Goal: Task Accomplishment & Management: Manage account settings

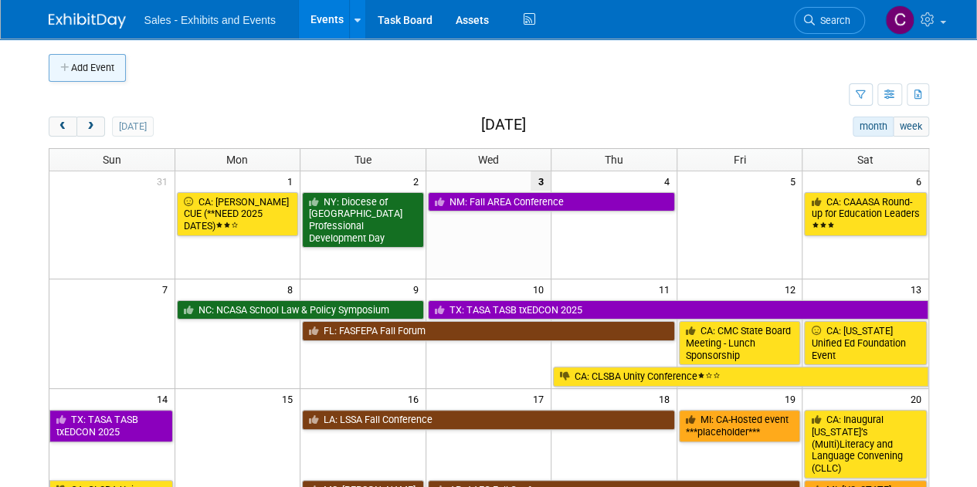
click at [79, 76] on button "Add Event" at bounding box center [87, 68] width 77 height 28
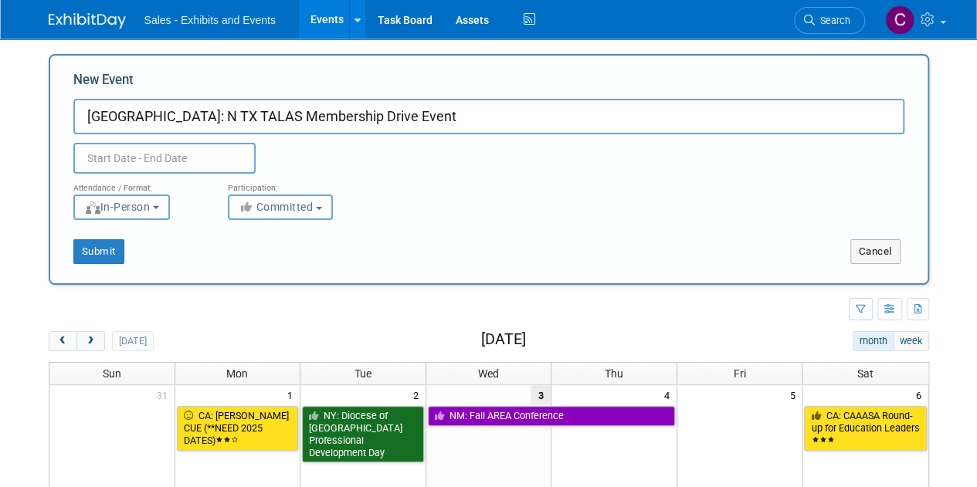
drag, startPoint x: 120, startPoint y: 117, endPoint x: 119, endPoint y: 42, distance: 74.1
click at [120, 117] on input "TX: N TX TALAS Membership Drive Event" at bounding box center [488, 117] width 831 height 36
type input "[GEOGRAPHIC_DATA]: [GEOGRAPHIC_DATA][US_STATE] TALAS Membership Drive Event"
click at [117, 158] on input "text" at bounding box center [164, 158] width 182 height 31
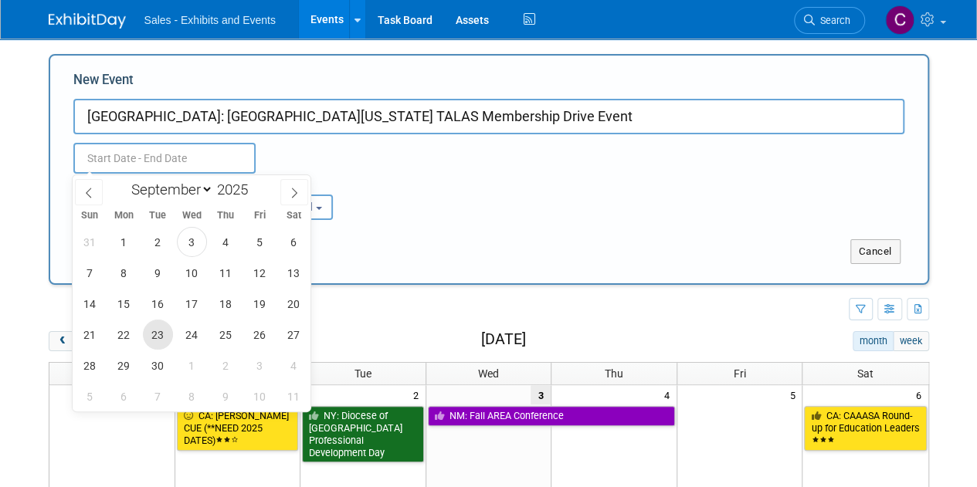
click at [161, 332] on span "23" at bounding box center [158, 335] width 30 height 30
type input "Sep 23, 2025 to Sep 23, 2025"
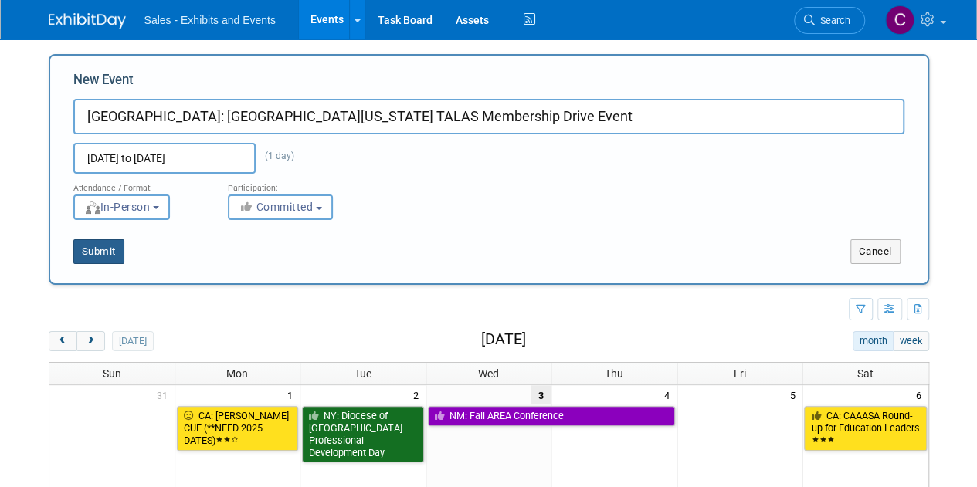
click at [116, 245] on button "Submit" at bounding box center [98, 251] width 51 height 25
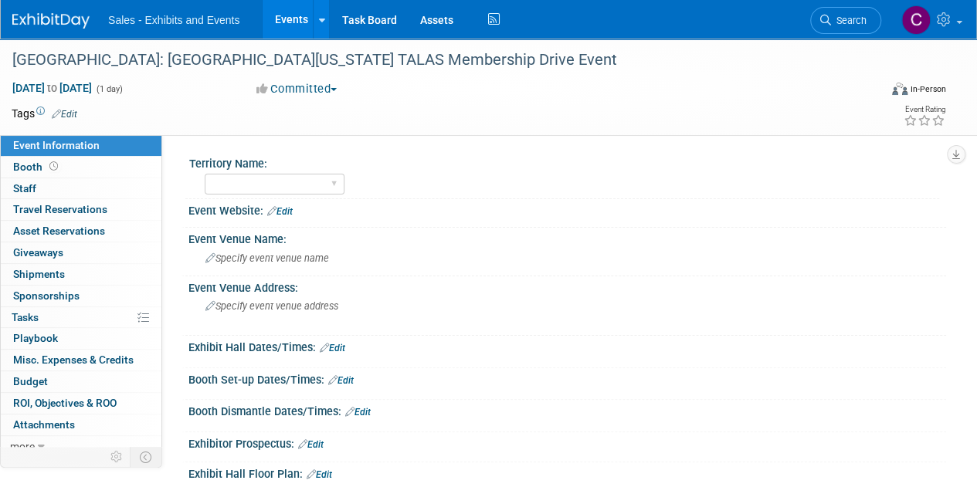
click at [71, 109] on link "Edit" at bounding box center [64, 114] width 25 height 11
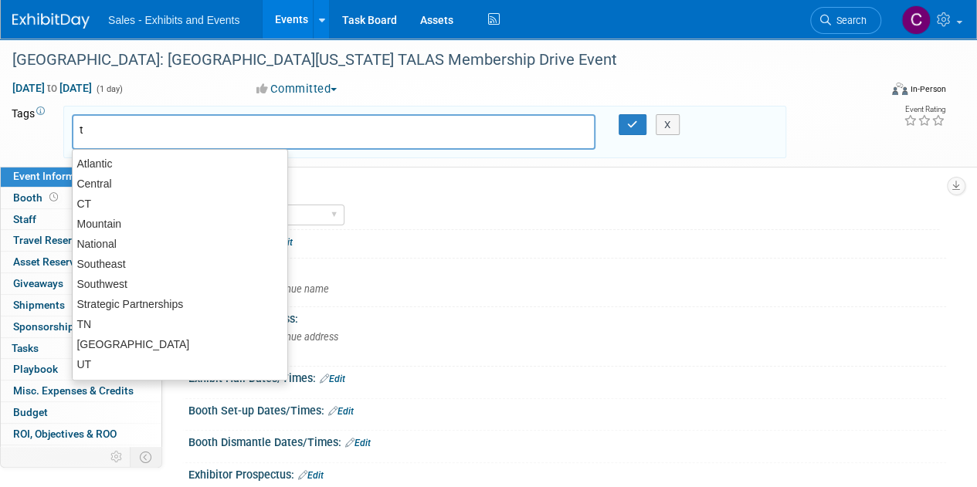
type input "tx"
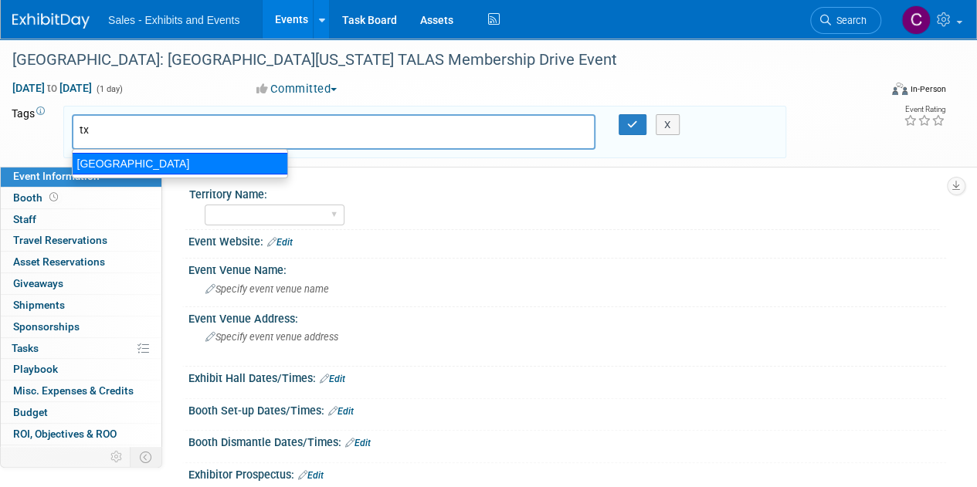
click at [88, 170] on div "TX" at bounding box center [180, 164] width 216 height 22
type input "TX"
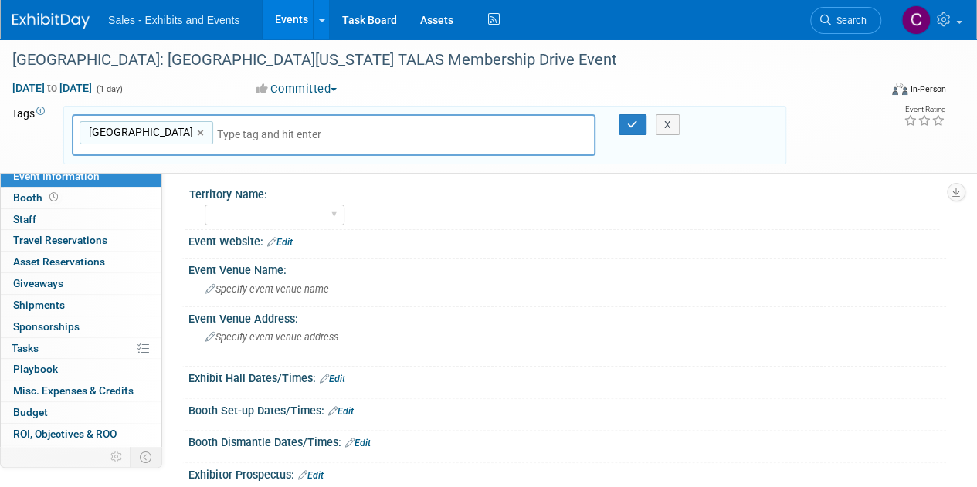
type input "s"
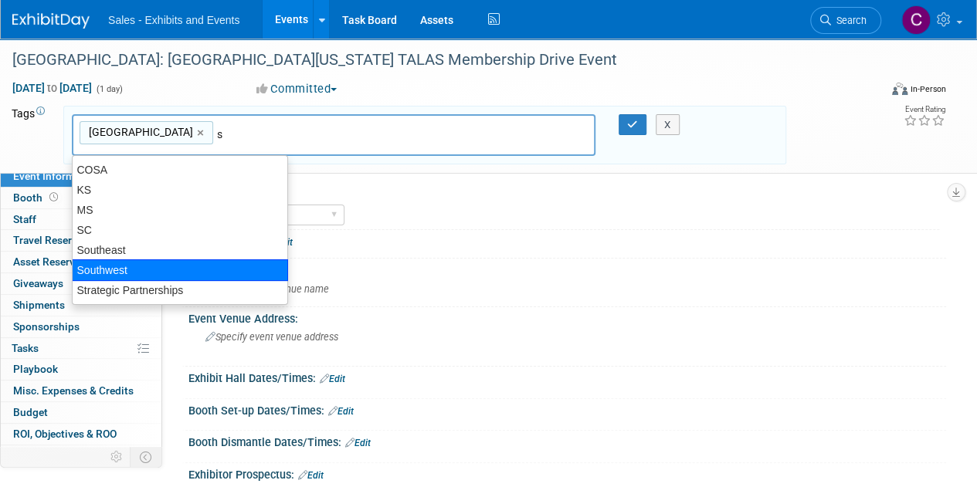
click at [106, 266] on div "Southwest" at bounding box center [180, 270] width 216 height 22
type input "TX, Southwest"
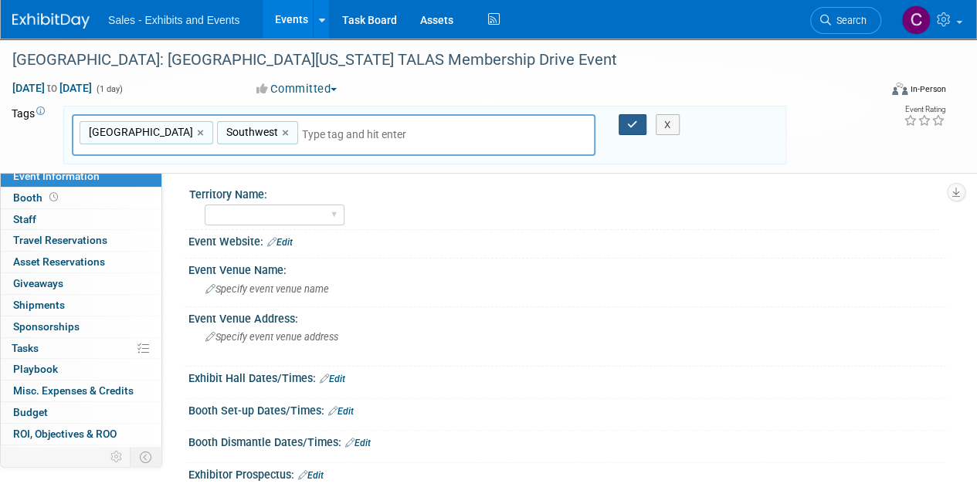
click at [632, 121] on icon "button" at bounding box center [632, 125] width 11 height 10
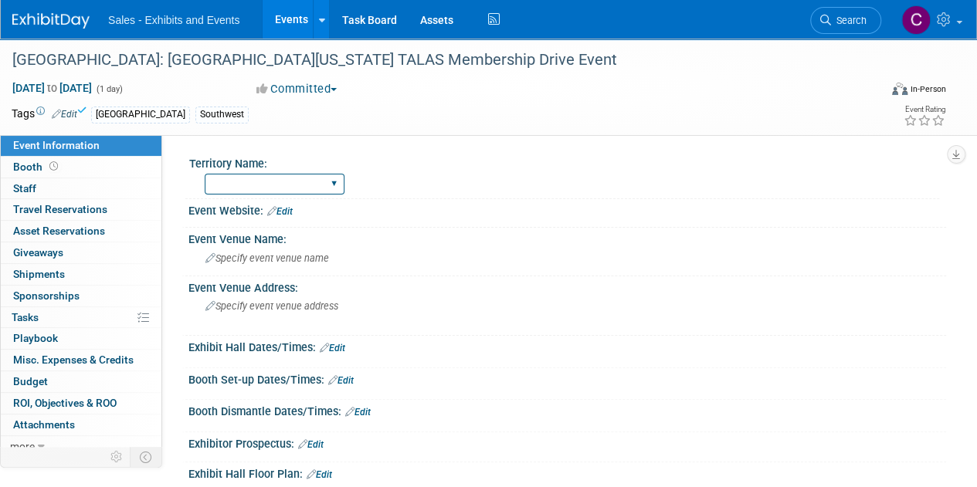
click at [250, 188] on select "Atlantic Southeast Central Southwest Pacific Mountain National Strategic Partne…" at bounding box center [275, 184] width 140 height 21
select select "Southwest"
click at [205, 174] on select "Atlantic Southeast Central Southwest Pacific Mountain National Strategic Partne…" at bounding box center [275, 184] width 140 height 21
click at [278, 261] on span "Specify event venue name" at bounding box center [267, 258] width 124 height 12
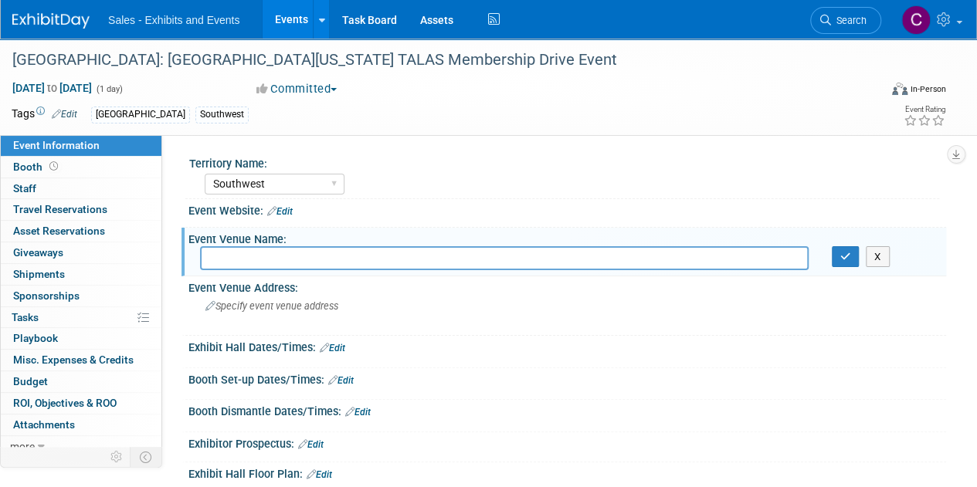
paste input "Intrinsic Smokehouse Brewery"
type input "Intrinsic Smokehouse Brewery"
drag, startPoint x: 845, startPoint y: 257, endPoint x: 830, endPoint y: 138, distance: 119.9
click at [845, 256] on icon "button" at bounding box center [845, 257] width 11 height 10
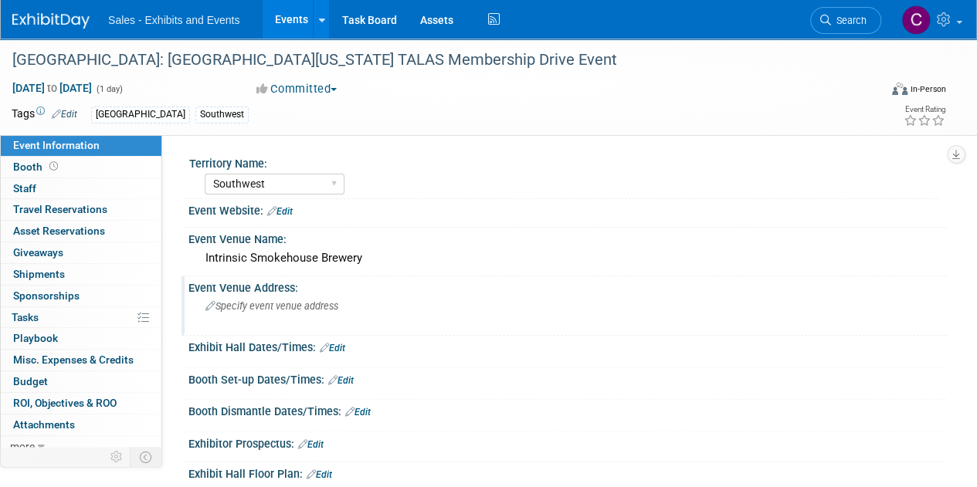
drag, startPoint x: 263, startPoint y: 317, endPoint x: 221, endPoint y: 312, distance: 42.0
click at [221, 312] on div "Specify event venue address" at bounding box center [346, 312] width 293 height 36
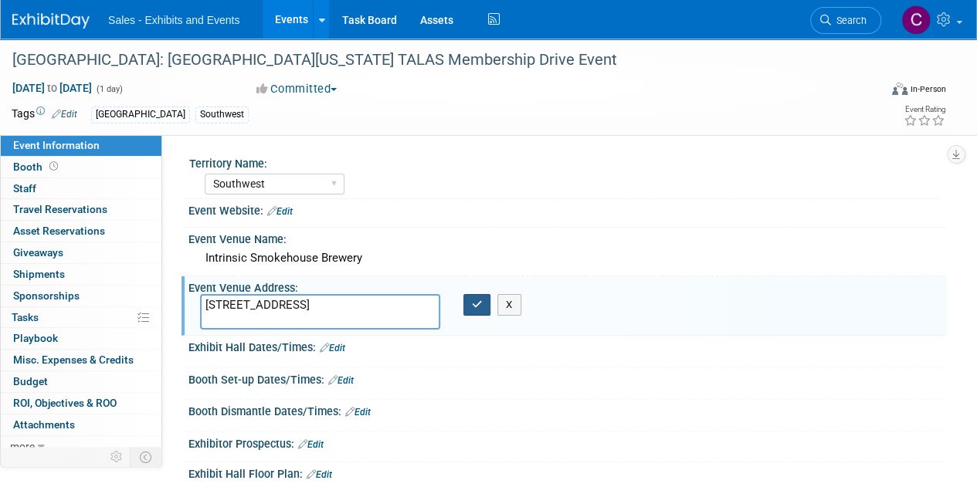
type textarea "509 W State St, Garland, TX 75040"
click at [479, 300] on icon "button" at bounding box center [477, 305] width 11 height 10
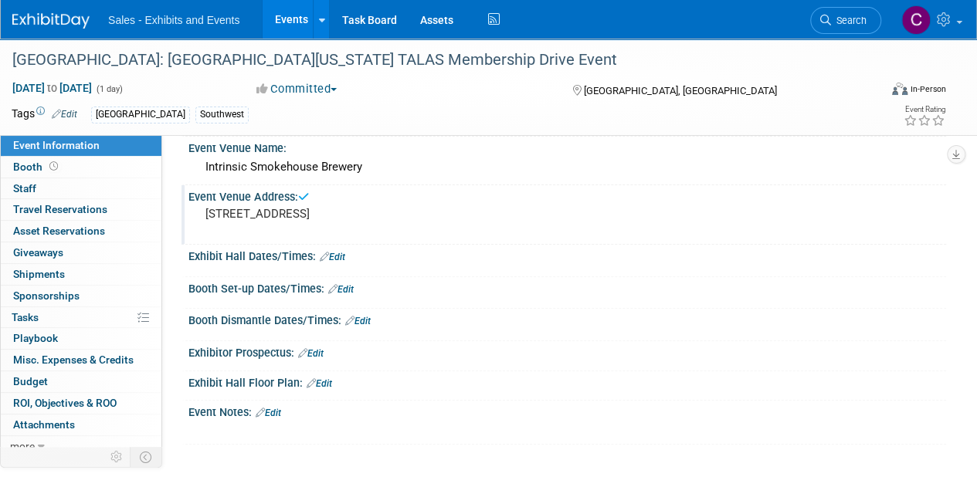
scroll to position [212, 0]
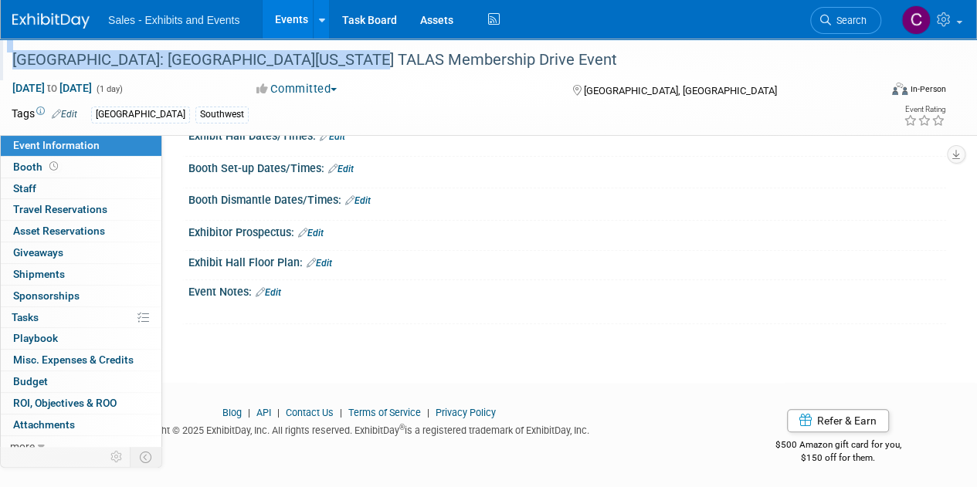
drag, startPoint x: 358, startPoint y: 59, endPoint x: 0, endPoint y: 58, distance: 358.2
click at [0, 58] on div "[GEOGRAPHIC_DATA]: [GEOGRAPHIC_DATA][US_STATE] TALAS Membership Drive Event" at bounding box center [439, 60] width 878 height 42
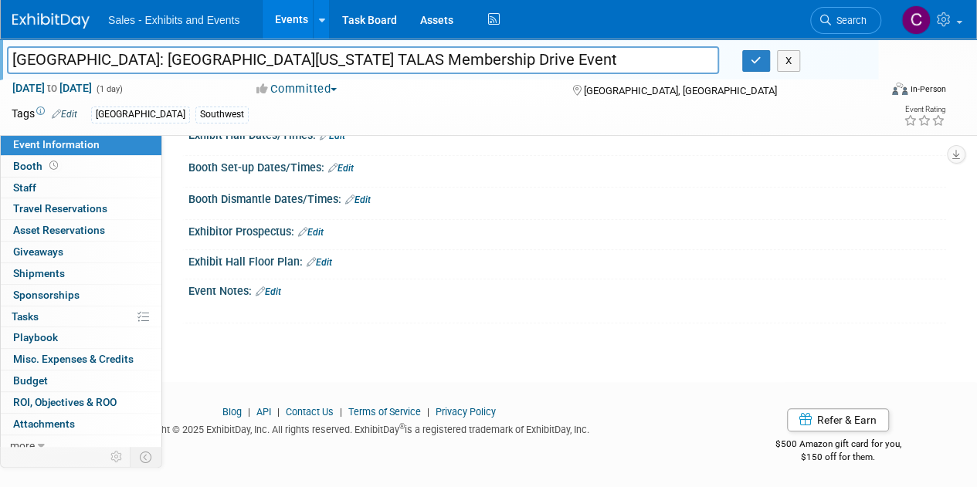
scroll to position [211, 0]
drag, startPoint x: 15, startPoint y: 60, endPoint x: 344, endPoint y: 58, distance: 329.7
click at [344, 58] on input "[GEOGRAPHIC_DATA]: [GEOGRAPHIC_DATA][US_STATE] TALAS Membership Drive Event" at bounding box center [363, 59] width 712 height 27
click at [749, 66] on button "button" at bounding box center [756, 61] width 28 height 22
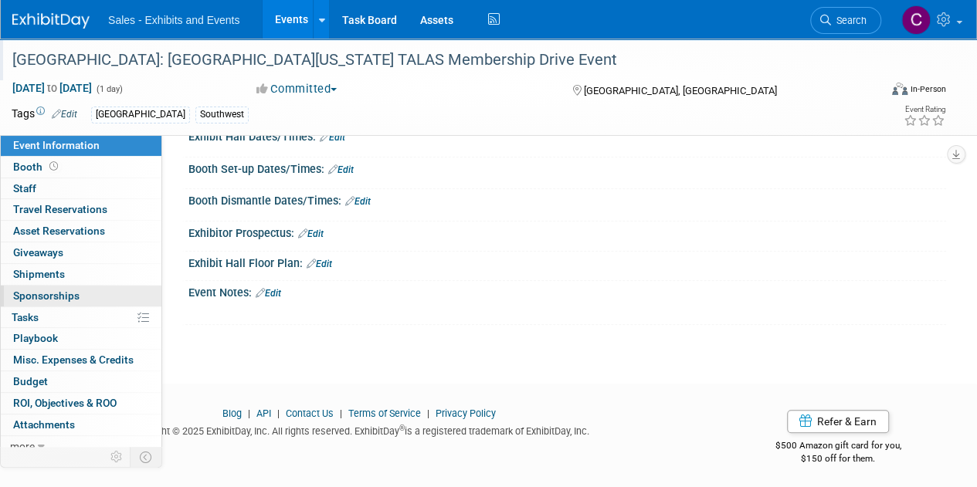
click at [34, 290] on span "Sponsorships 0" at bounding box center [46, 296] width 66 height 12
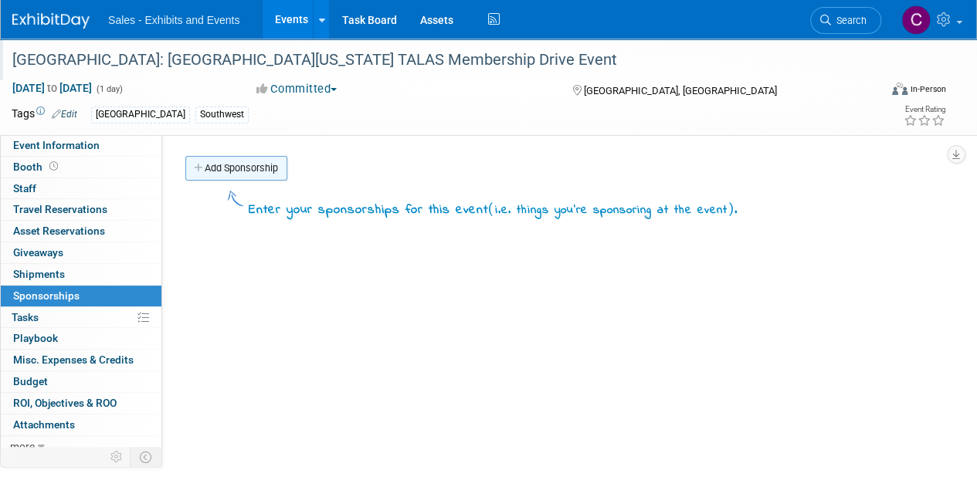
click at [216, 158] on link "Add Sponsorship" at bounding box center [236, 168] width 102 height 25
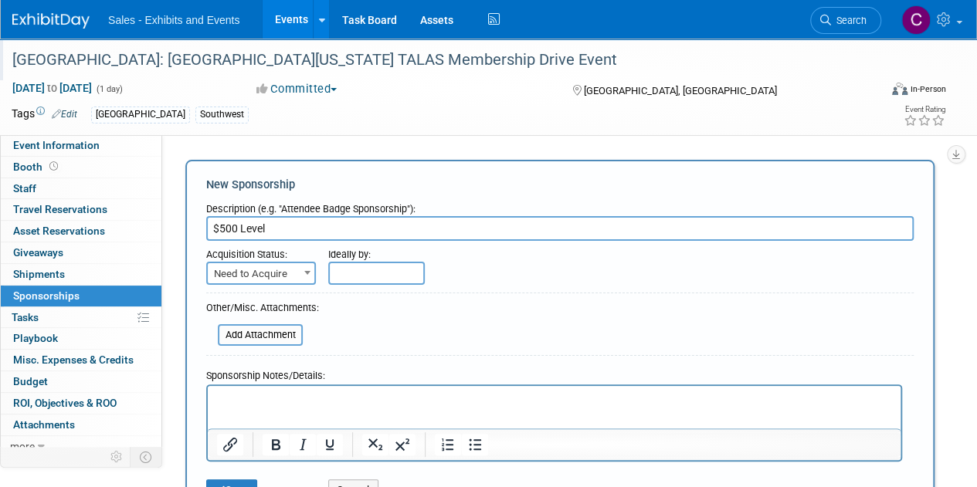
type input "$500 Level"
click at [269, 273] on span "Need to Acquire" at bounding box center [261, 274] width 107 height 22
select select "2"
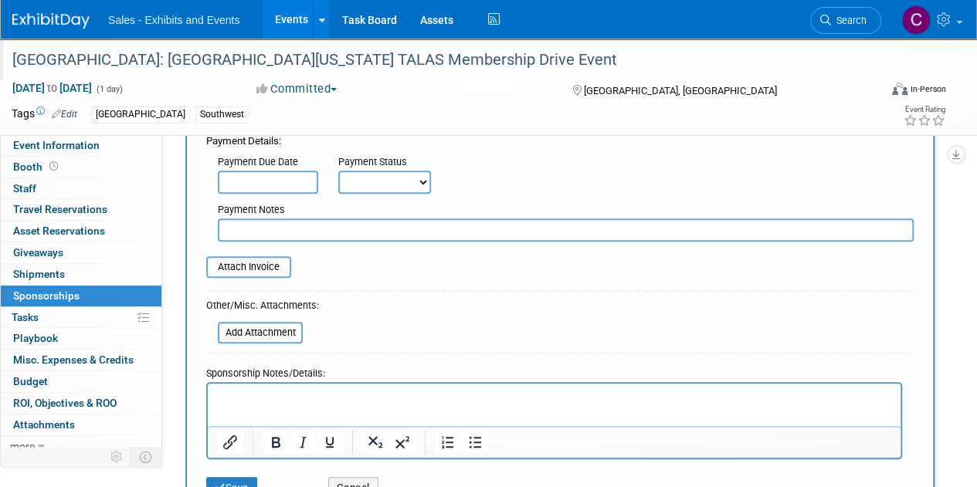
scroll to position [229, 0]
click at [365, 178] on select "Not Paid Yet Partially Paid Paid in Full" at bounding box center [384, 180] width 93 height 23
select select "1"
click at [338, 169] on select "Not Paid Yet Partially Paid Paid in Full" at bounding box center [384, 180] width 93 height 23
click at [271, 231] on input "text" at bounding box center [566, 228] width 696 height 23
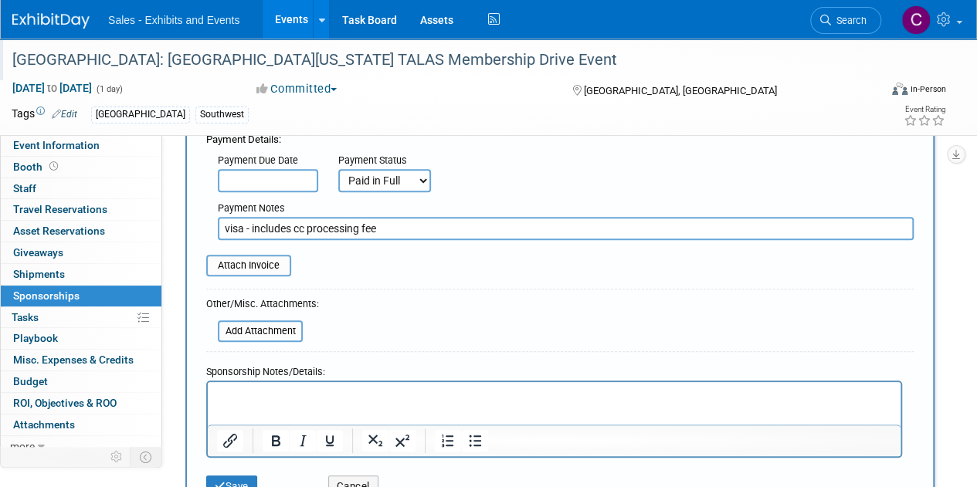
type input "visa - includes cc processing fee"
click at [247, 266] on input "file" at bounding box center [198, 265] width 184 height 19
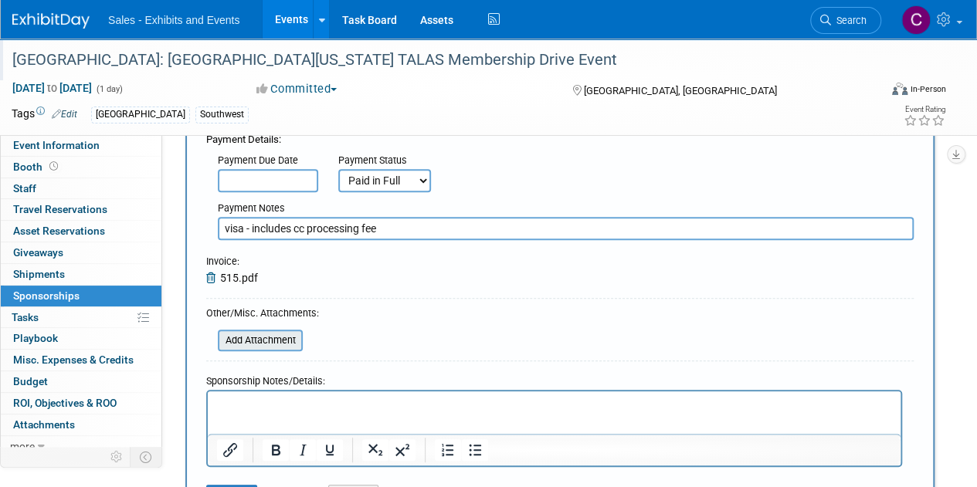
click at [256, 344] on input "file" at bounding box center [209, 340] width 184 height 19
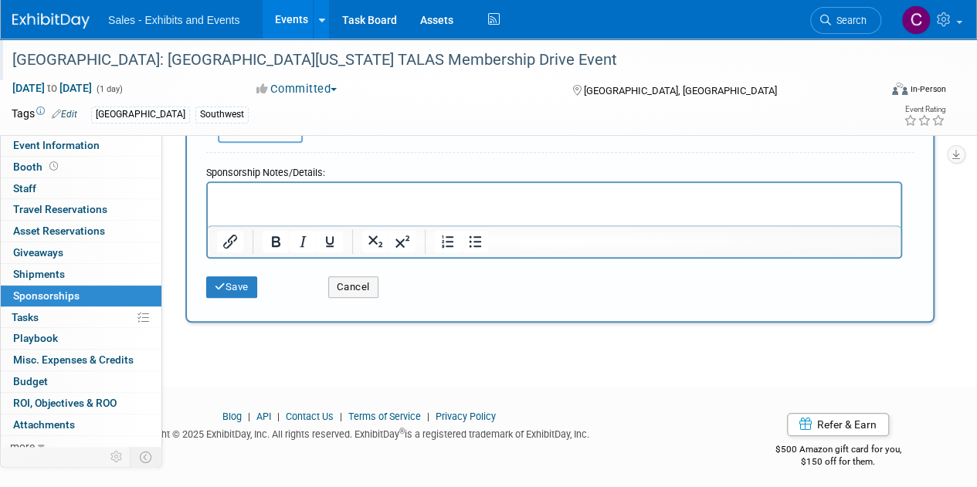
scroll to position [462, 0]
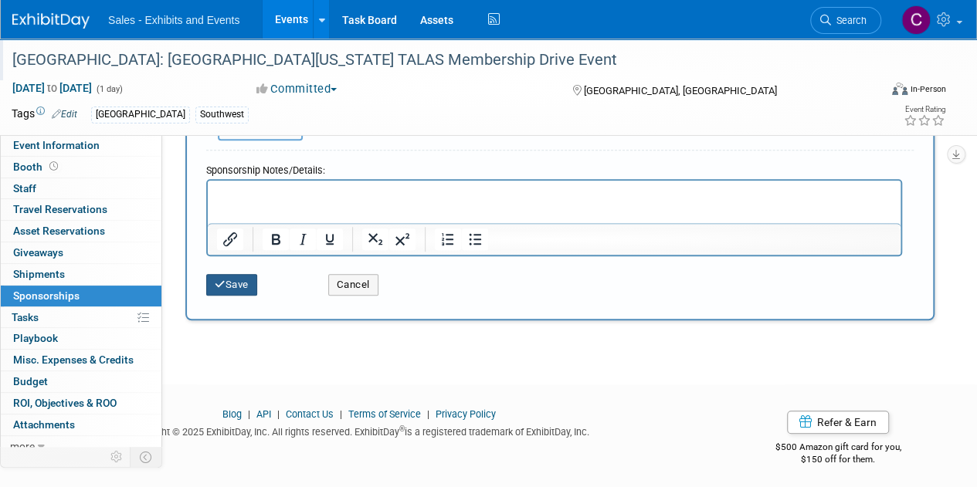
click at [241, 283] on button "Save" at bounding box center [231, 285] width 51 height 22
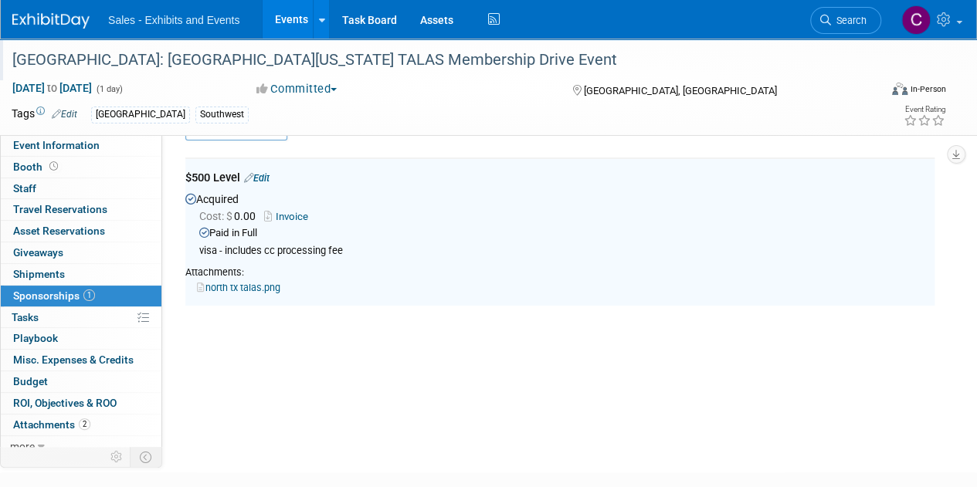
scroll to position [32, 0]
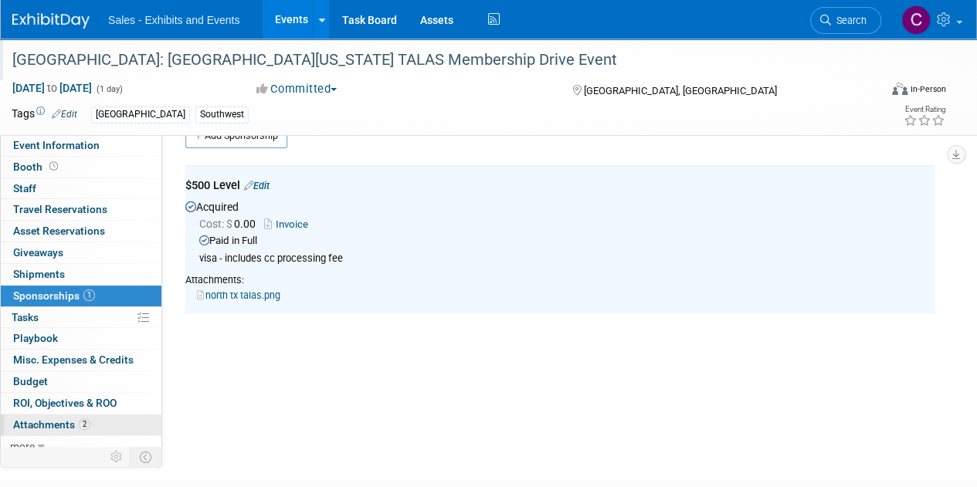
click at [39, 422] on span "Attachments 2" at bounding box center [51, 424] width 77 height 12
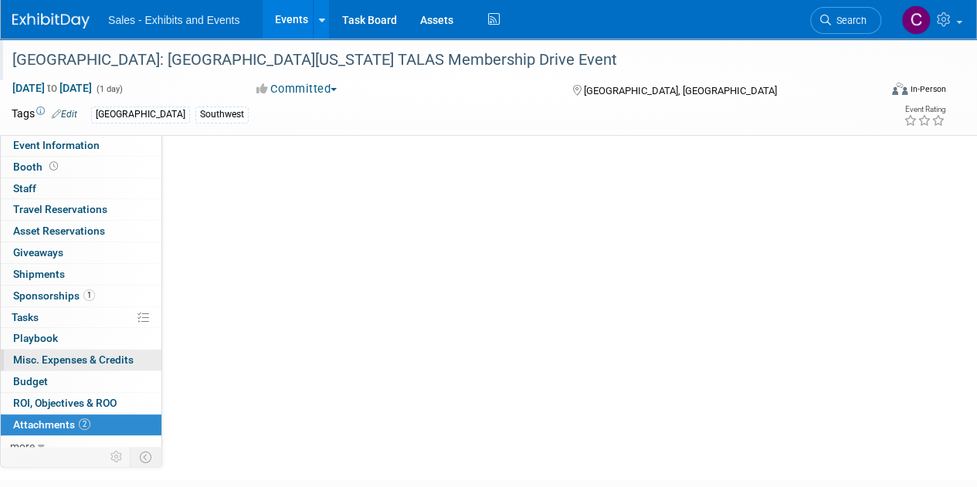
scroll to position [0, 0]
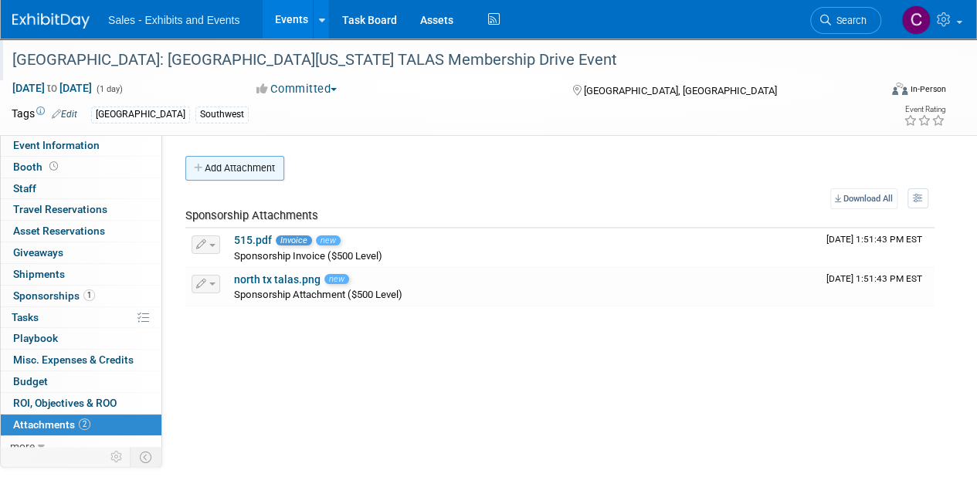
click at [225, 171] on button "Add Attachment" at bounding box center [234, 168] width 99 height 25
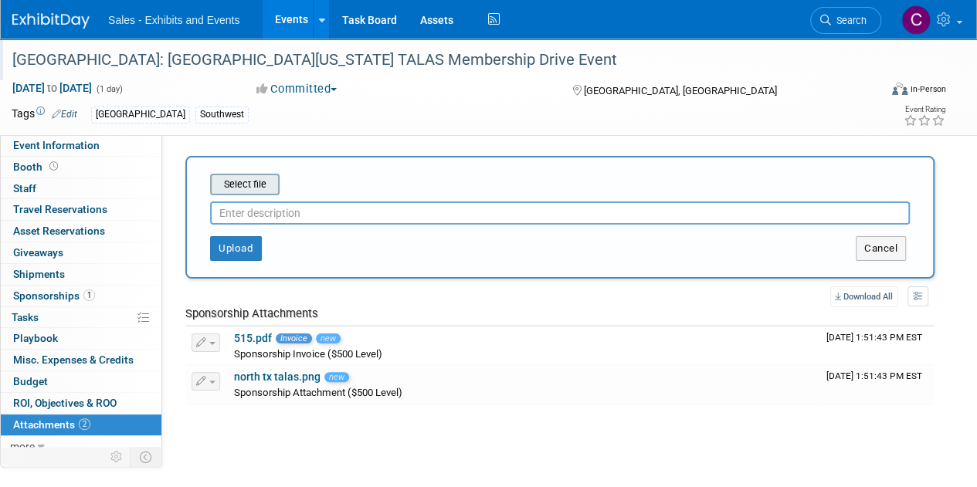
click at [232, 181] on input "file" at bounding box center [186, 184] width 184 height 19
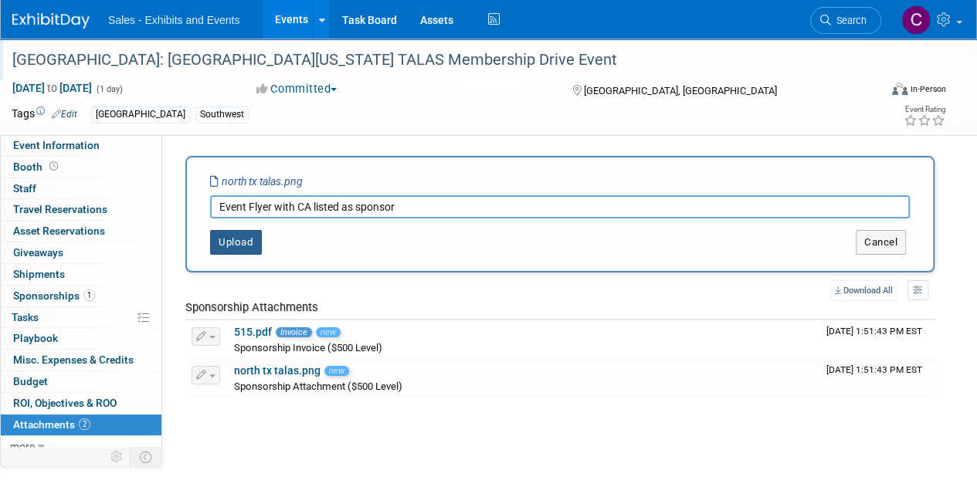
type input "Event Flyer with CA listed as sponsor"
click at [239, 246] on button "Upload" at bounding box center [236, 242] width 52 height 25
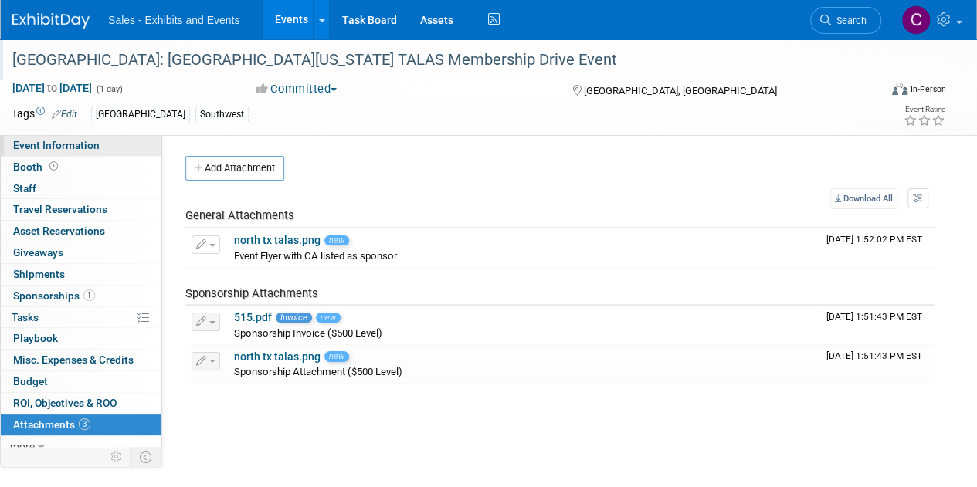
click at [79, 151] on span "Event Information" at bounding box center [56, 145] width 86 height 12
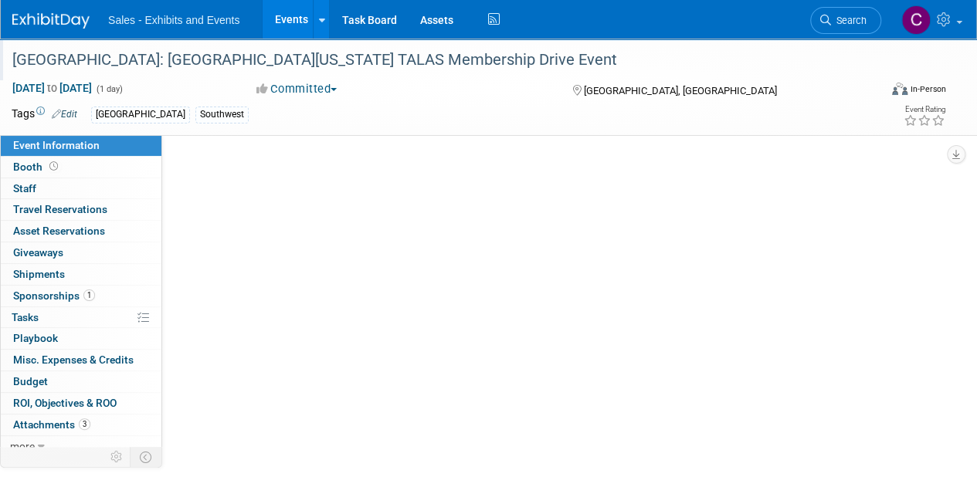
select select "Southwest"
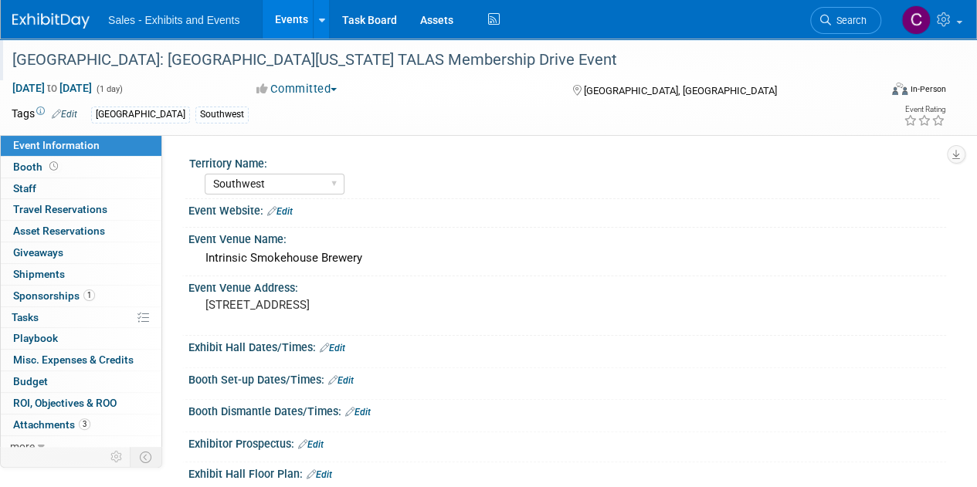
click at [279, 22] on link "Events" at bounding box center [291, 19] width 56 height 39
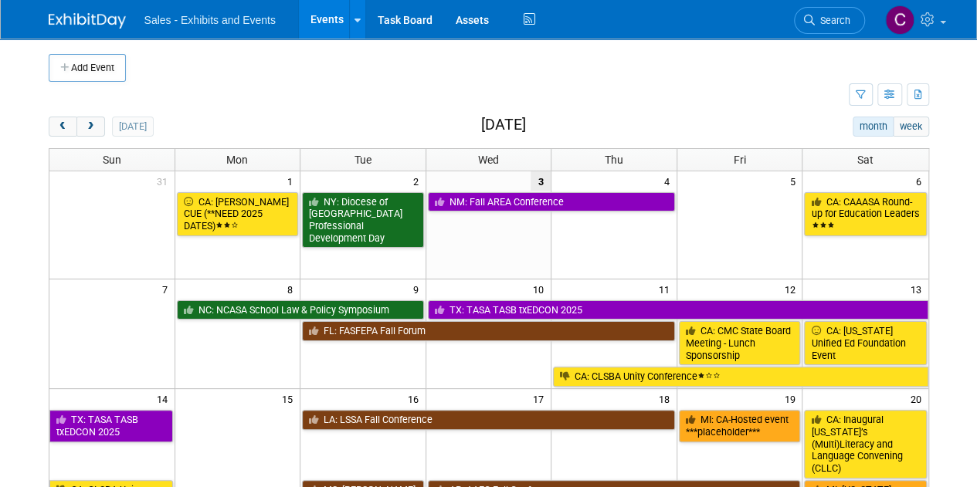
click at [315, 9] on link "Events" at bounding box center [327, 19] width 56 height 39
click at [90, 119] on button "next" at bounding box center [90, 127] width 29 height 20
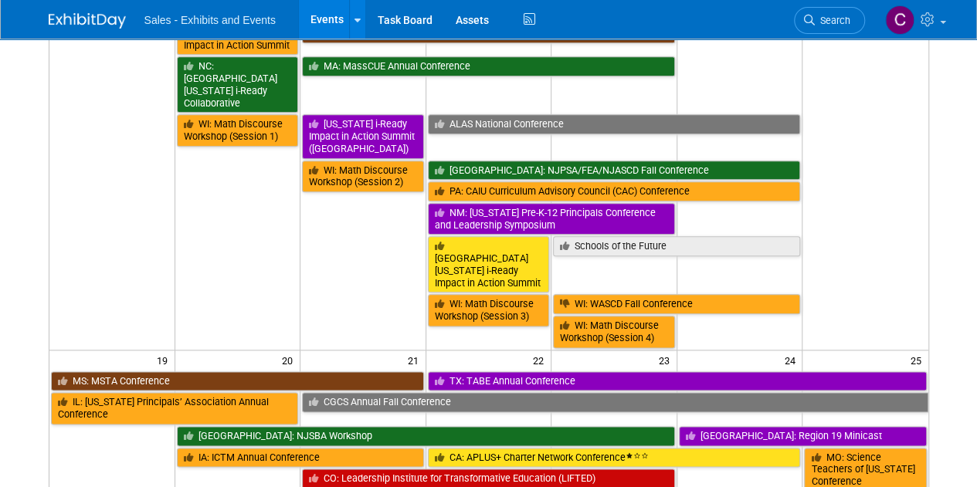
scroll to position [781, 0]
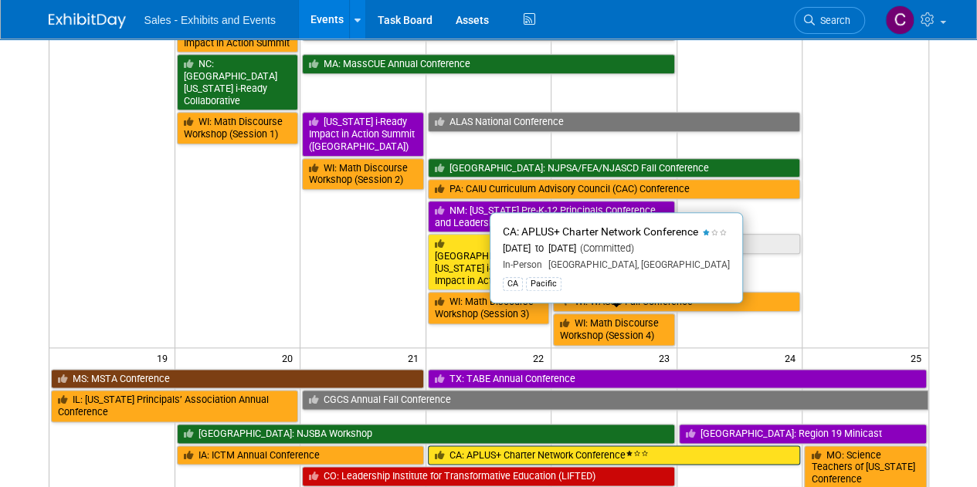
click at [554, 445] on link "CA: APLUS+ Charter Network Conference" at bounding box center [614, 455] width 373 height 20
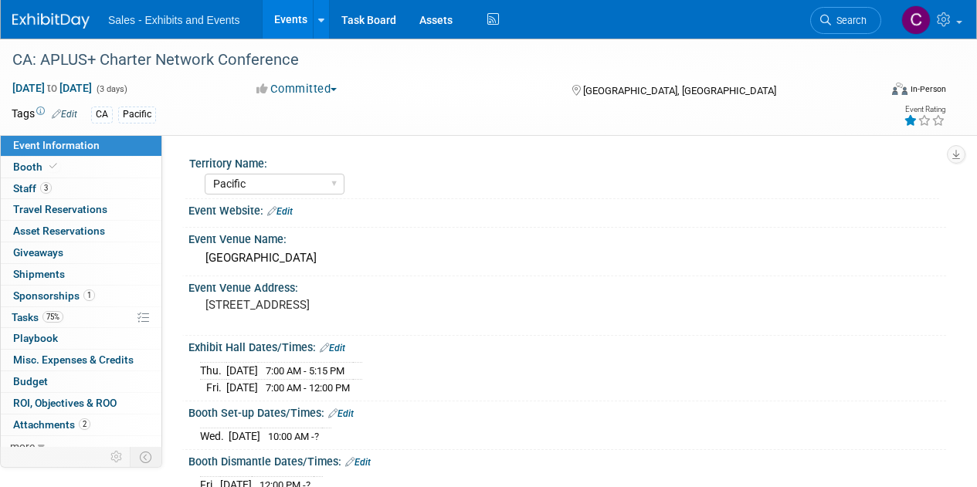
select select "Pacific"
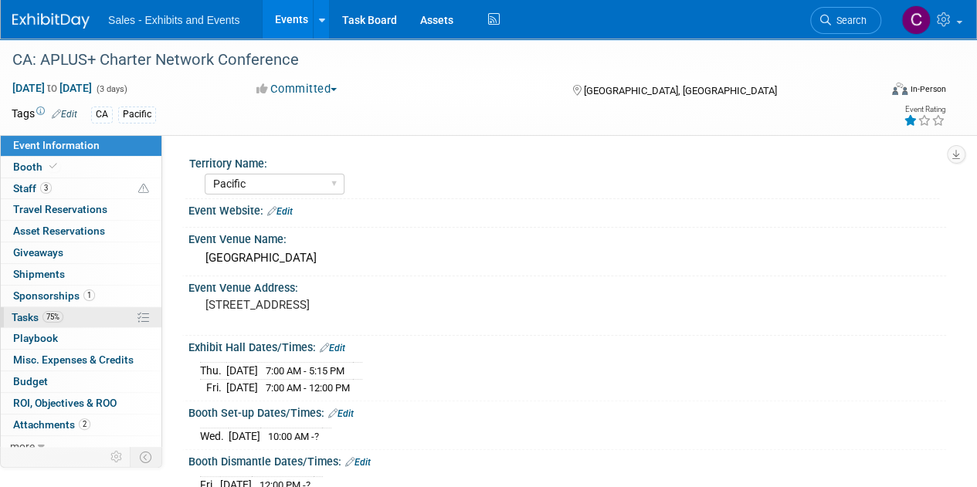
click at [23, 307] on link "75% Tasks 75%" at bounding box center [81, 317] width 161 height 21
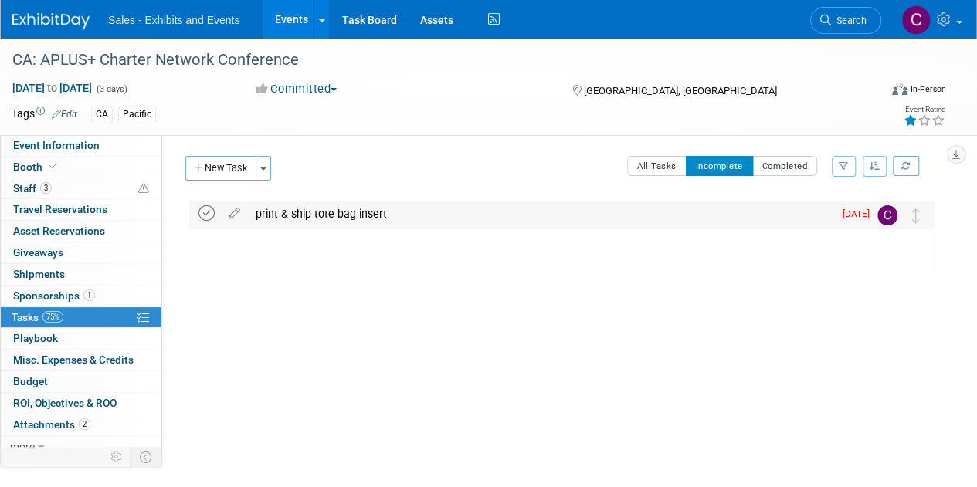
click at [213, 212] on icon at bounding box center [206, 213] width 16 height 16
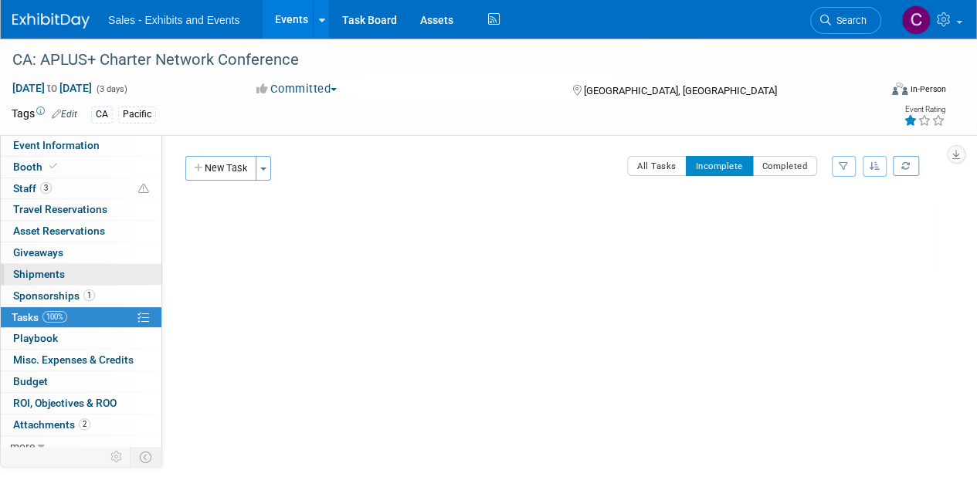
click at [56, 268] on span "Shipments 0" at bounding box center [39, 274] width 52 height 12
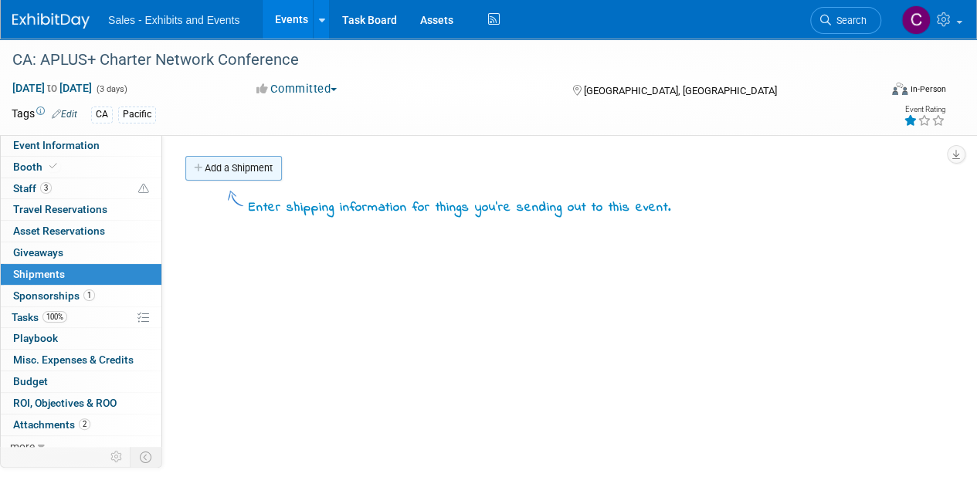
click at [235, 163] on link "Add a Shipment" at bounding box center [233, 168] width 97 height 25
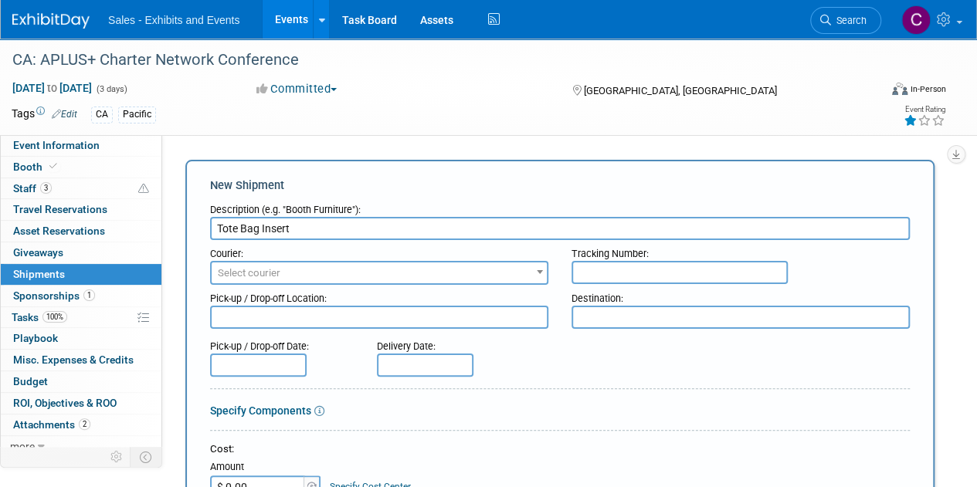
type input "Tote Bag Insert"
click at [528, 273] on span "Select courier" at bounding box center [379, 274] width 335 height 22
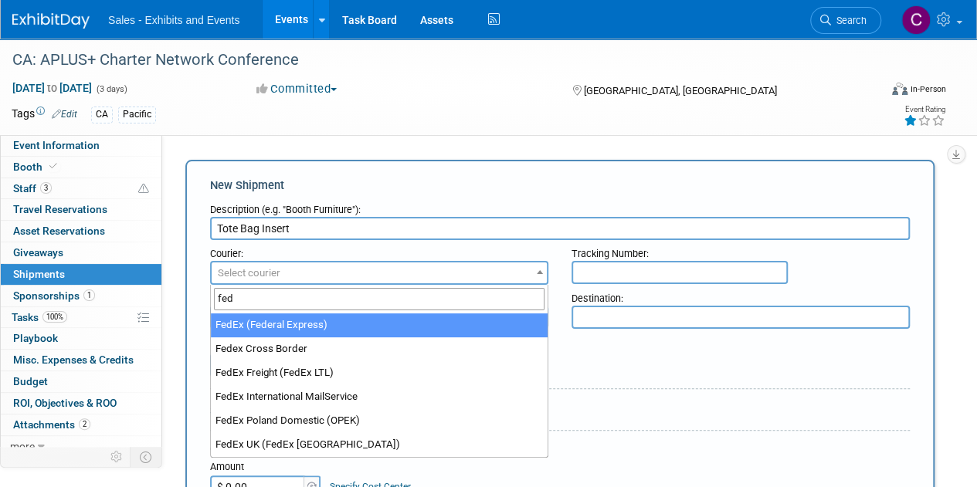
type input "fed"
select select "206"
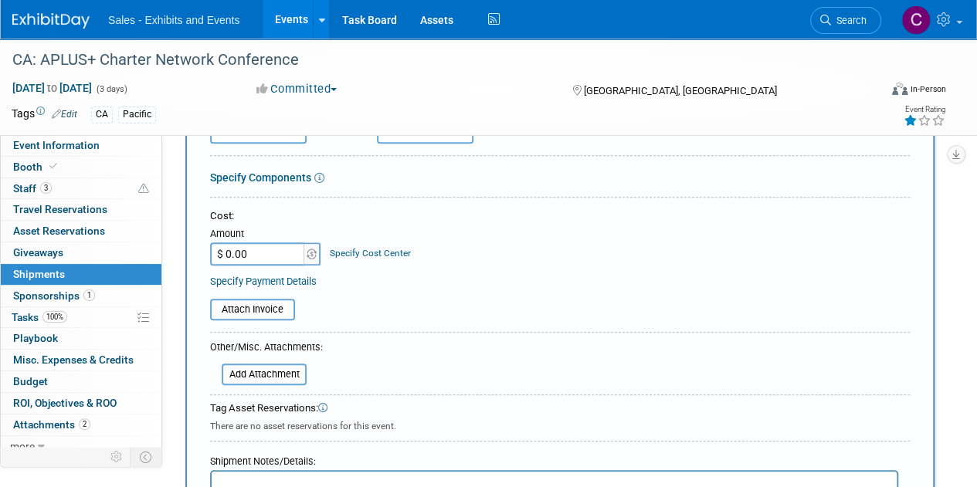
scroll to position [417, 0]
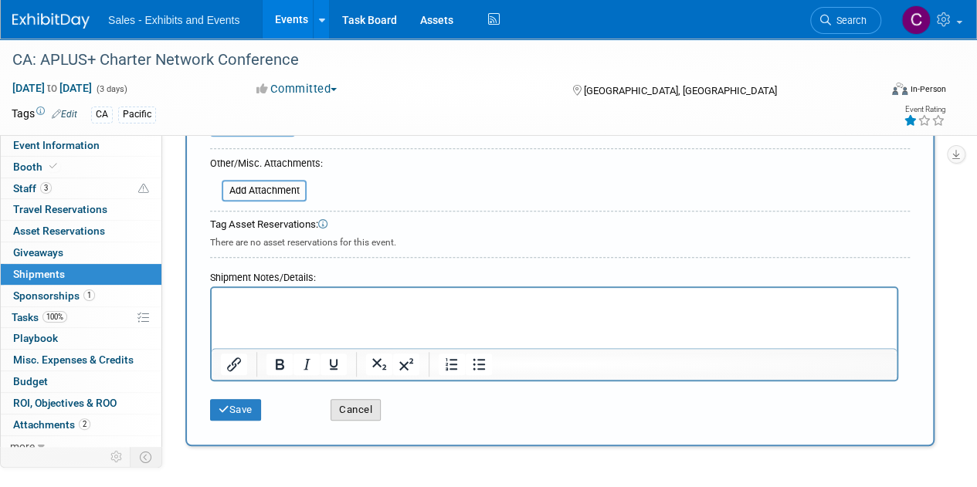
click at [371, 399] on button "Cancel" at bounding box center [355, 410] width 50 height 22
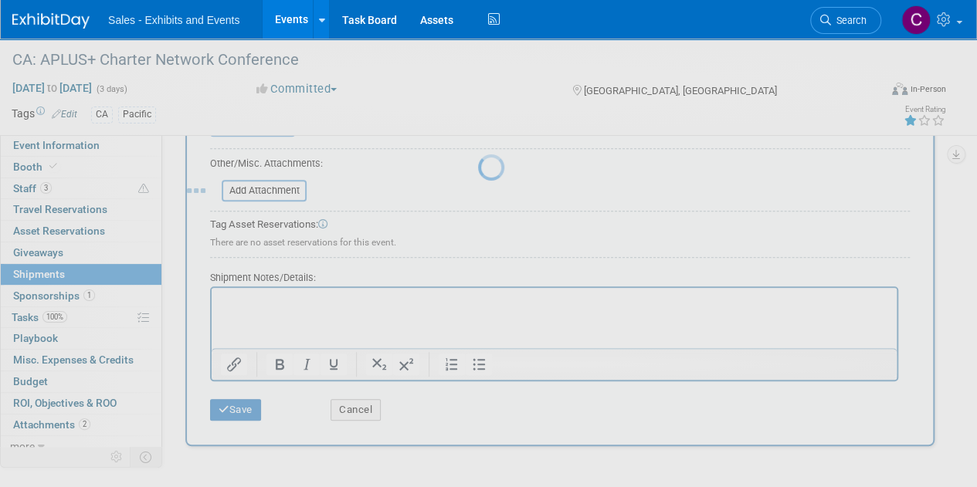
scroll to position [0, 0]
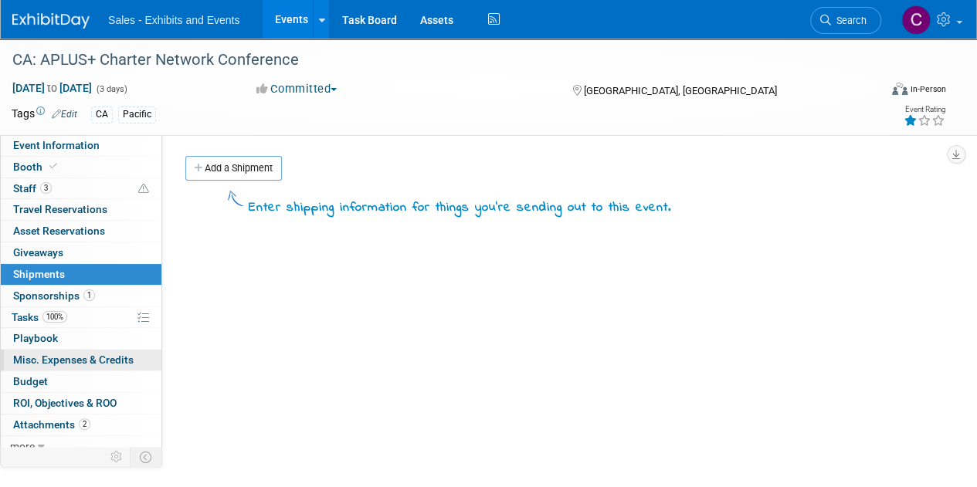
click at [22, 364] on span "Misc. Expenses & Credits 0" at bounding box center [73, 360] width 120 height 12
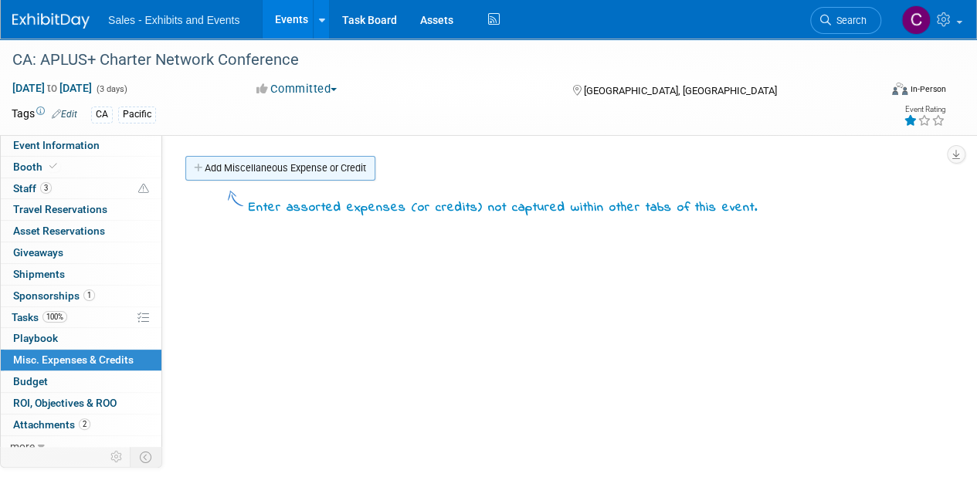
click at [235, 169] on link "Add Miscellaneous Expense or Credit" at bounding box center [280, 168] width 190 height 25
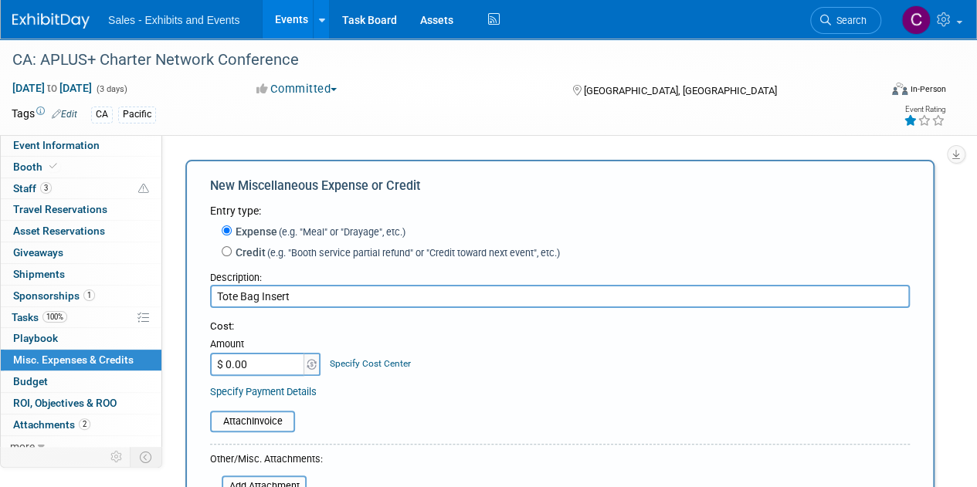
type input "Tote Bag Insert"
click at [249, 368] on input "$ 0.00" at bounding box center [258, 364] width 97 height 23
click at [249, 428] on input "file" at bounding box center [202, 421] width 184 height 19
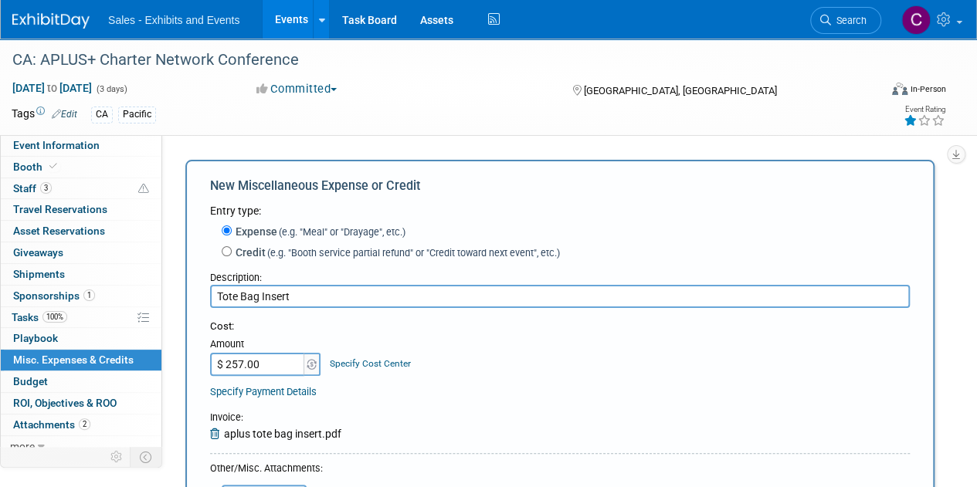
click at [279, 368] on input "$ 257.00" at bounding box center [258, 364] width 97 height 23
type input "$ 257.66"
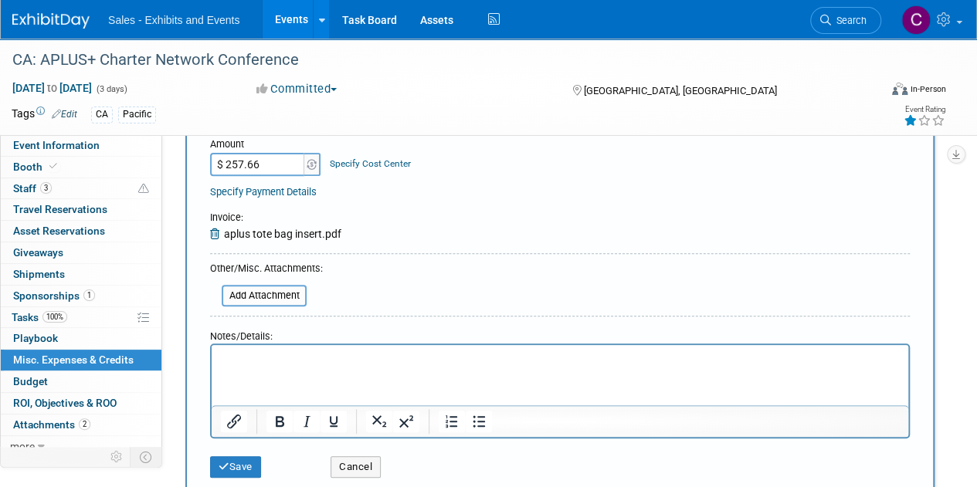
scroll to position [213, 0]
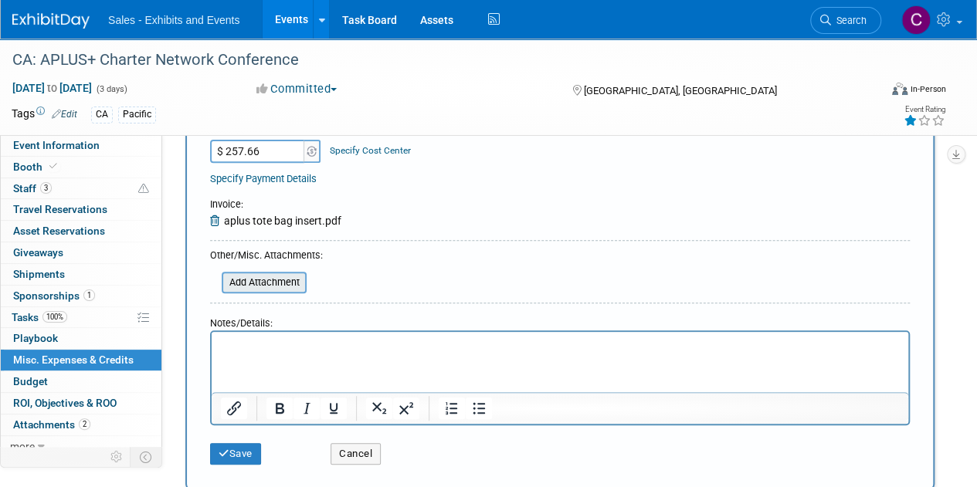
click at [278, 290] on input "file" at bounding box center [213, 282] width 184 height 19
type input "C:\fakepath\3035284-cmc-a-plus-conference-flyer-insert-print.pdf"
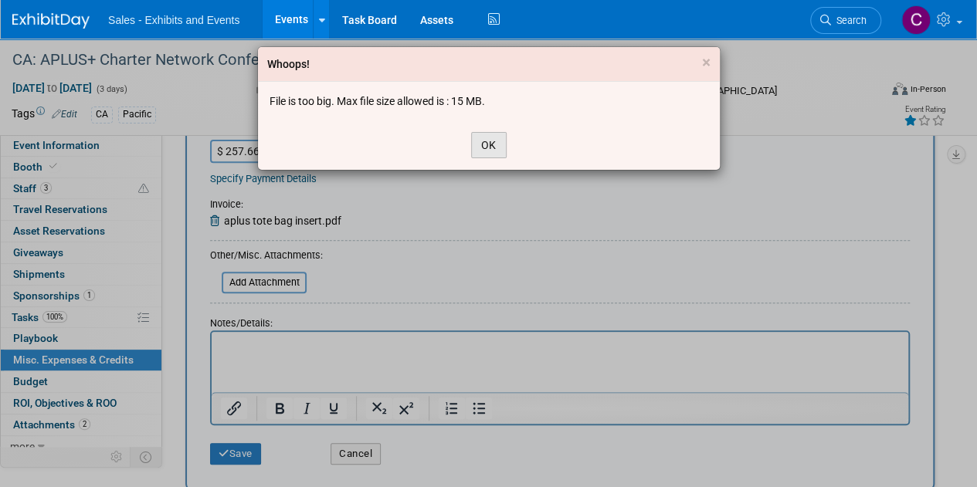
click at [486, 142] on button "OK" at bounding box center [489, 145] width 36 height 26
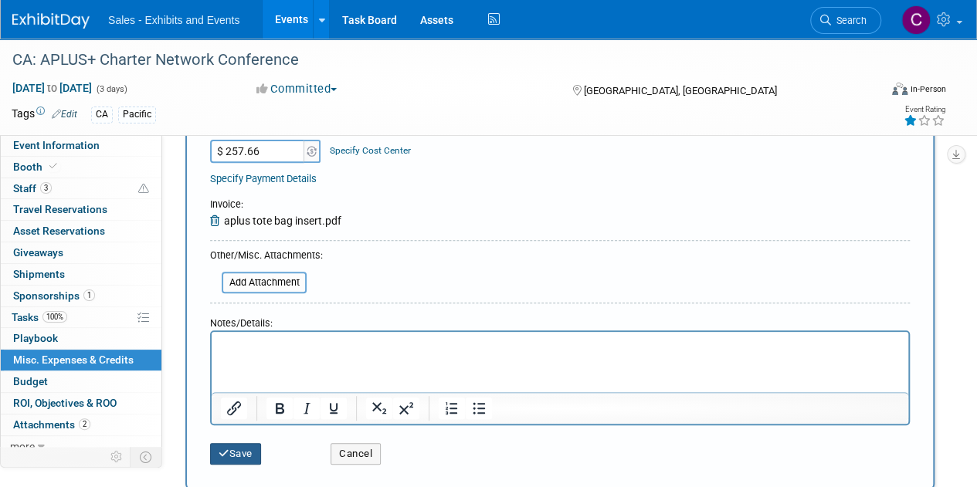
click at [246, 452] on button "Save" at bounding box center [235, 454] width 51 height 22
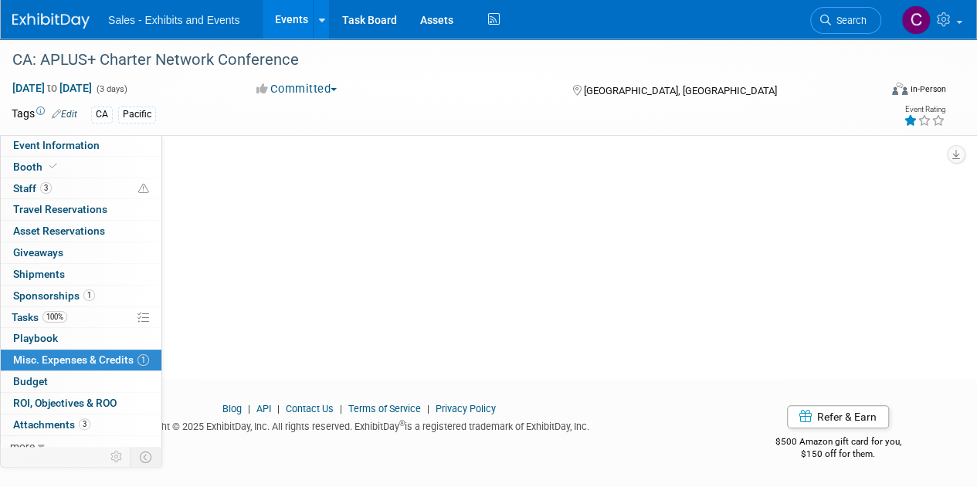
scroll to position [34, 0]
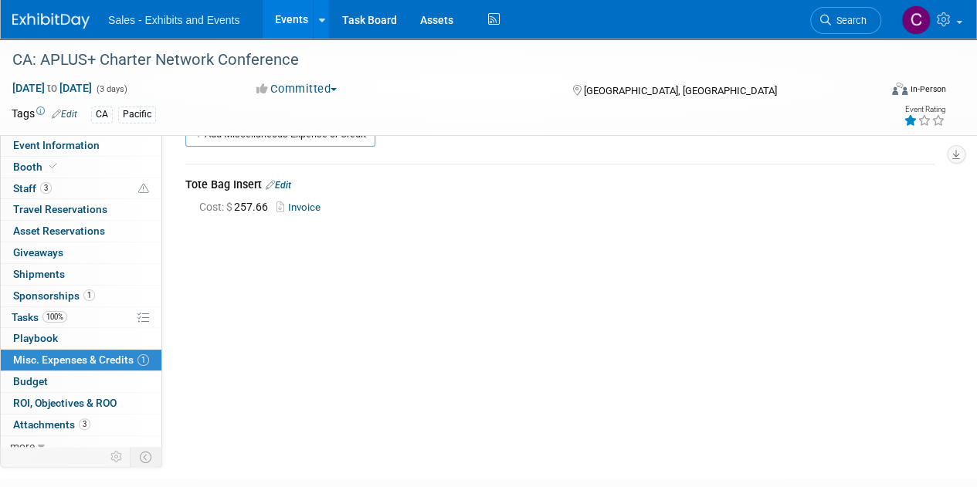
click at [288, 185] on link "Edit" at bounding box center [278, 185] width 25 height 11
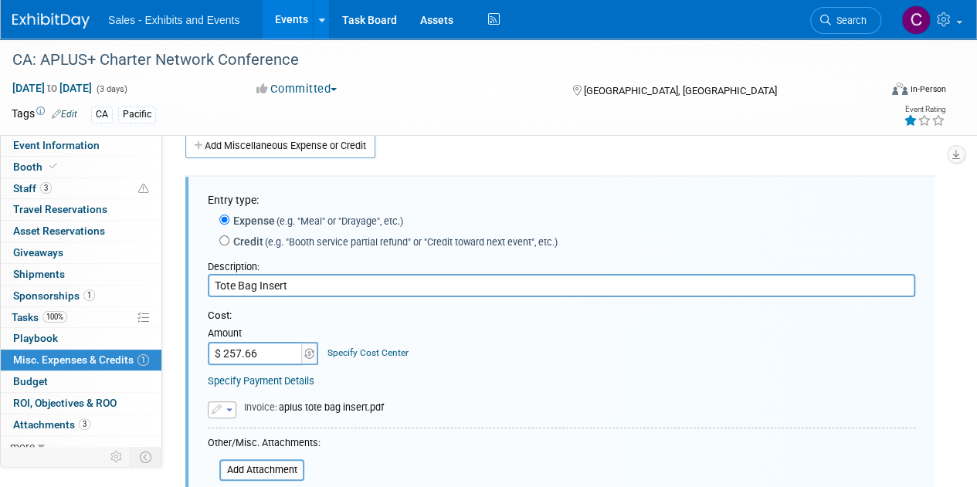
scroll to position [300, 0]
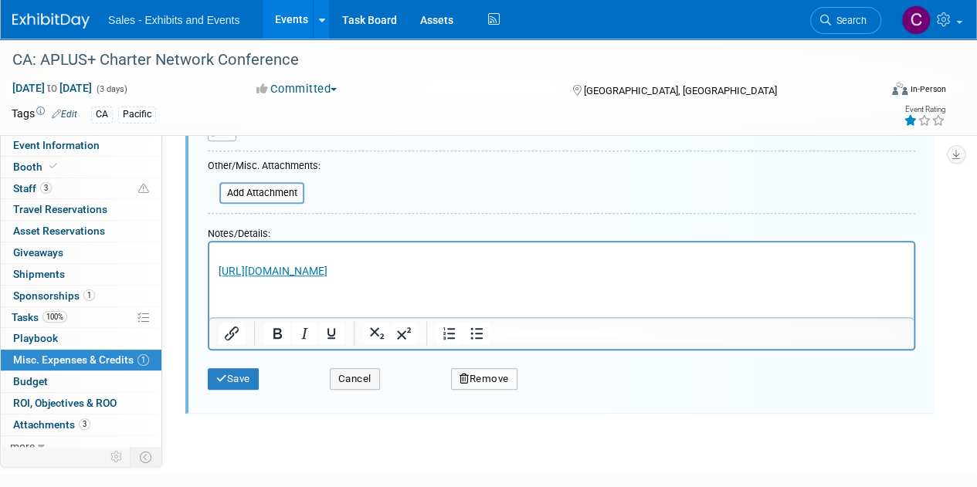
click at [237, 400] on div "Entry type: Expense (e.g. "Meal" or "Drayage", etc.) Credit (e.g. "Booth servic…" at bounding box center [559, 157] width 749 height 514
click at [237, 388] on div "Save Cancel Remove" at bounding box center [561, 374] width 707 height 47
click at [233, 379] on button "Save" at bounding box center [233, 379] width 51 height 22
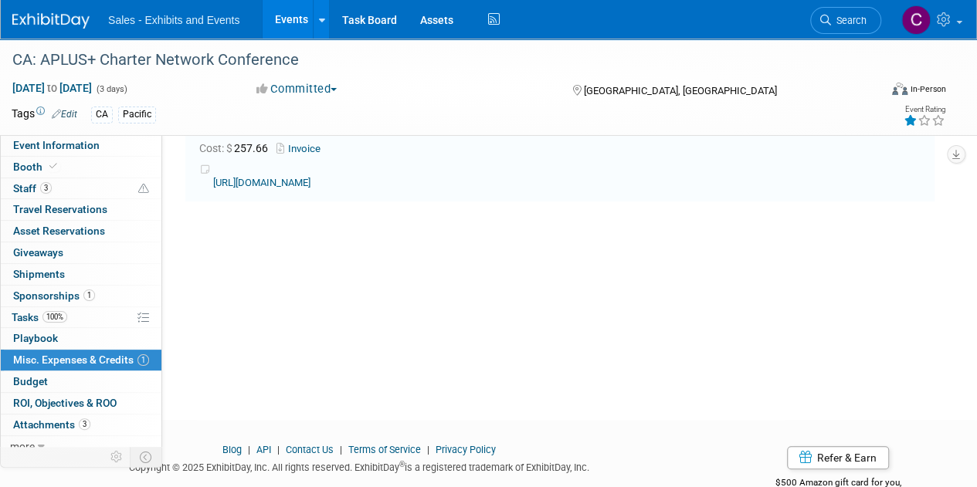
scroll to position [22, 0]
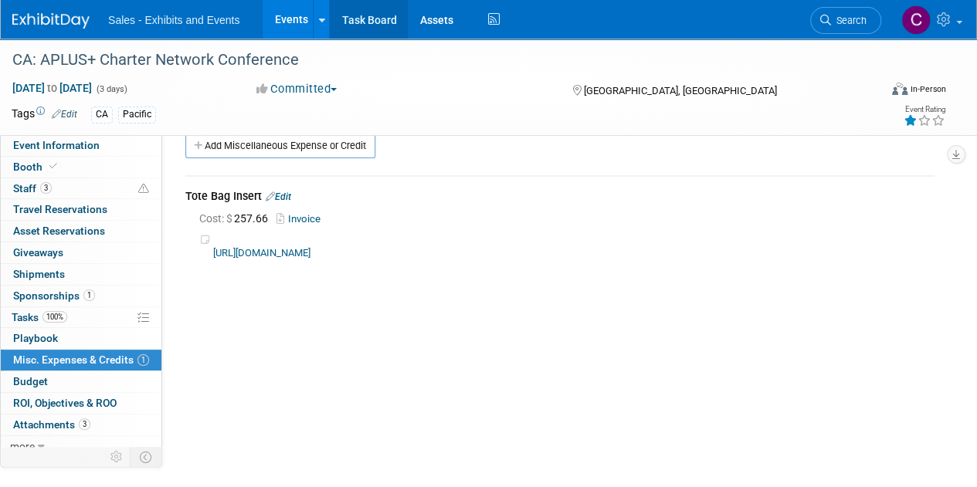
click at [341, 22] on link "Task Board" at bounding box center [369, 19] width 78 height 39
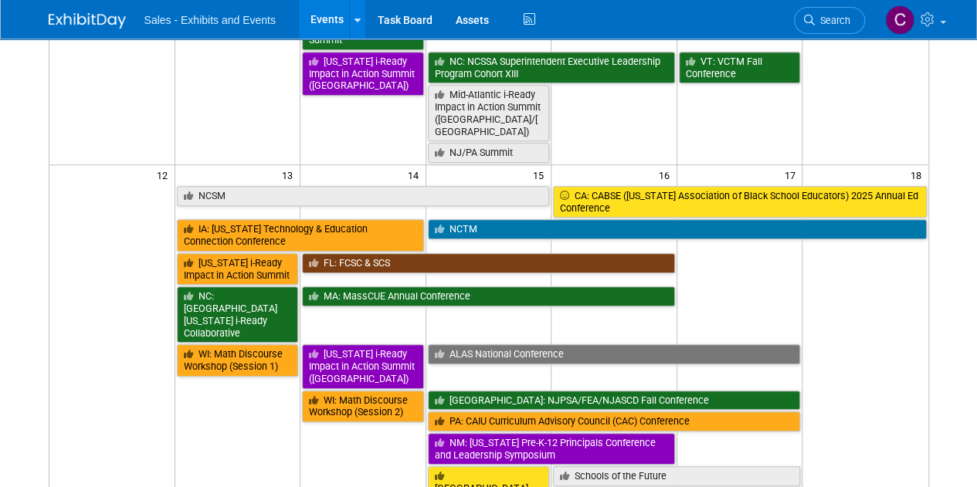
scroll to position [771, 0]
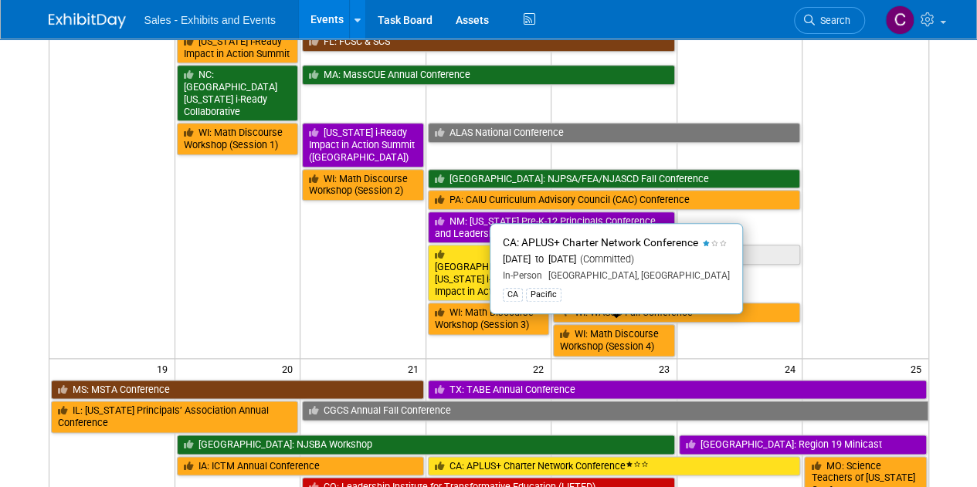
click at [530, 456] on link "CA: APLUS+ Charter Network Conference" at bounding box center [614, 466] width 373 height 20
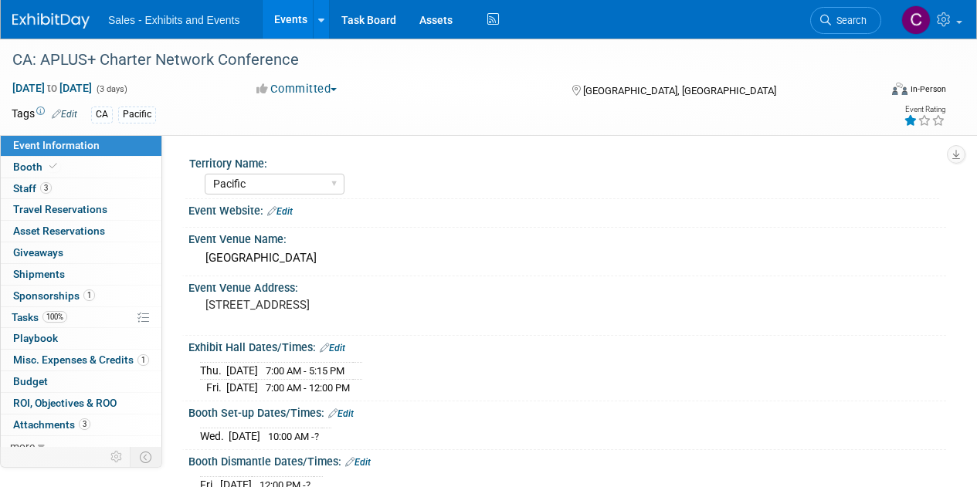
select select "Pacific"
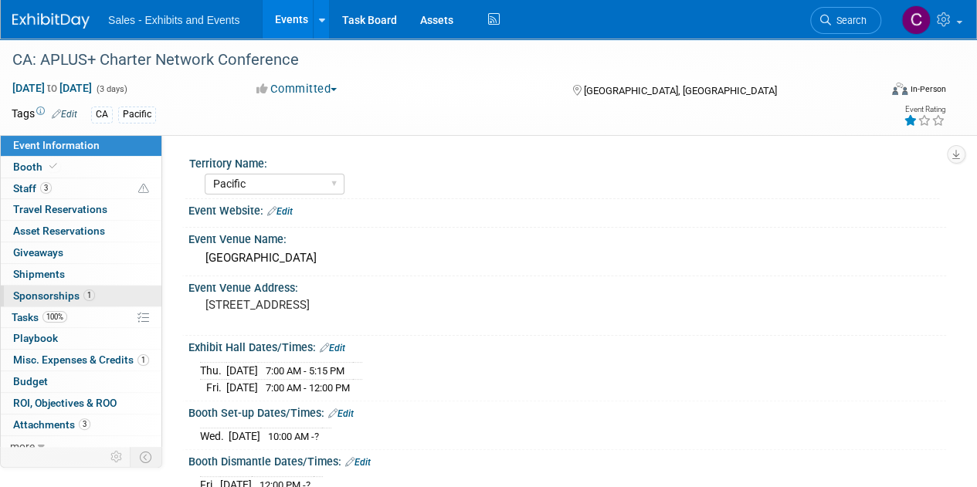
click at [35, 296] on span "Sponsorships 1" at bounding box center [54, 296] width 82 height 12
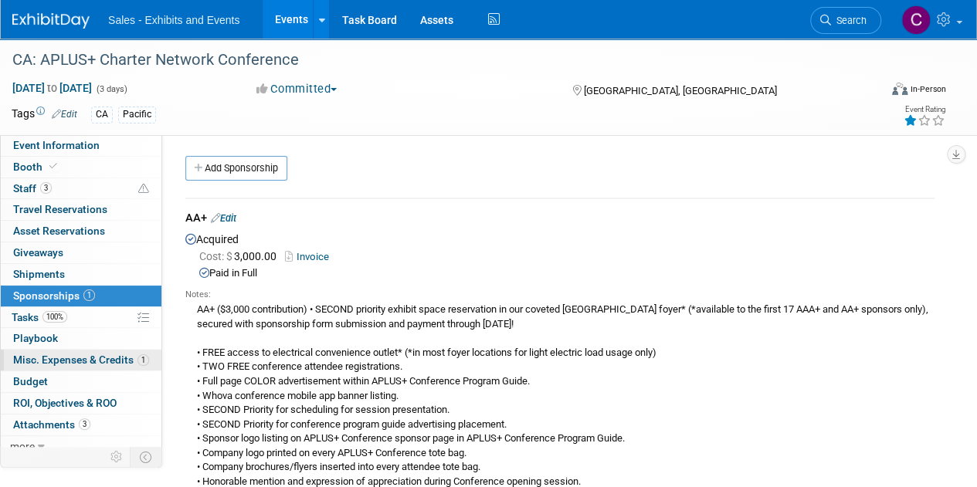
click at [41, 366] on link "1 Misc. Expenses & Credits 1" at bounding box center [81, 360] width 161 height 21
